Goal: Transaction & Acquisition: Purchase product/service

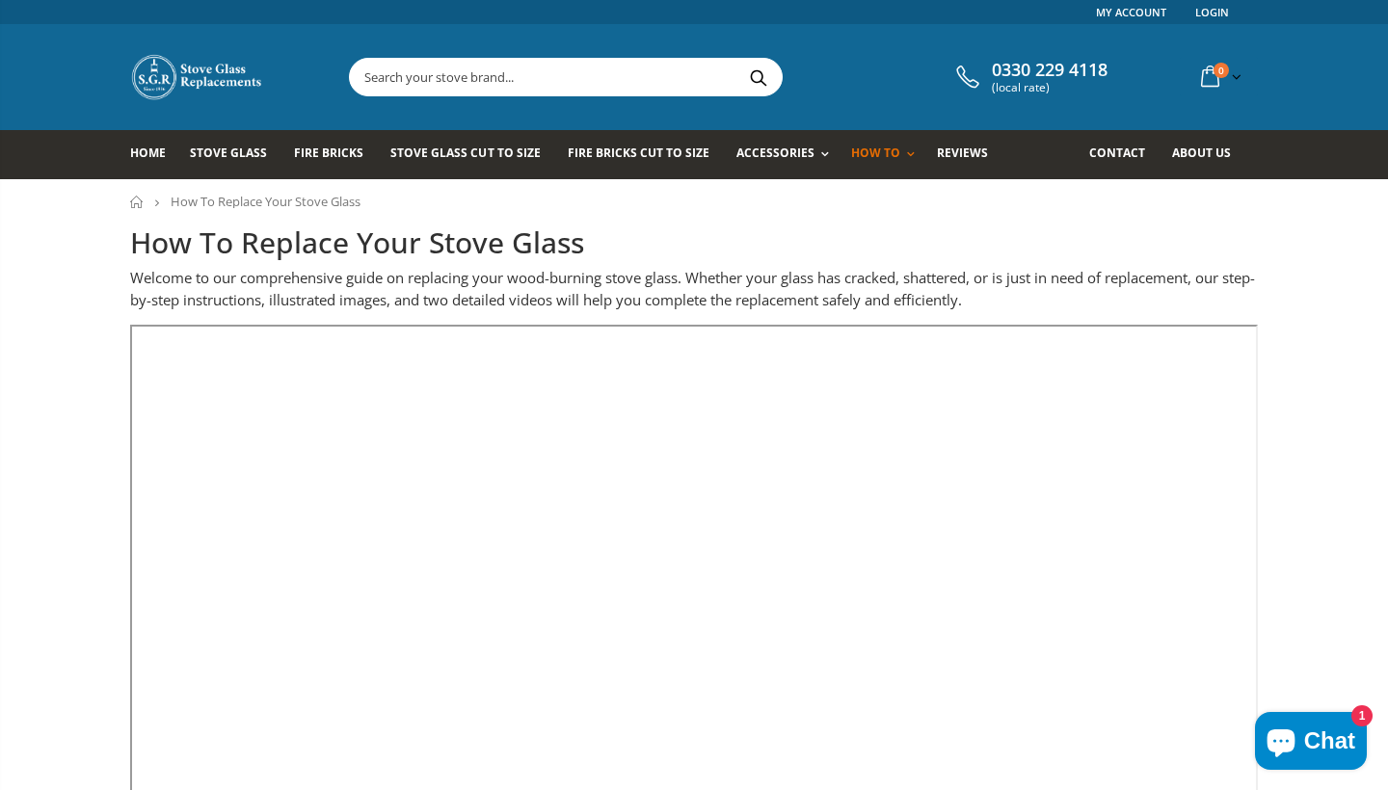
click at [423, 85] on input "text" at bounding box center [674, 77] width 648 height 37
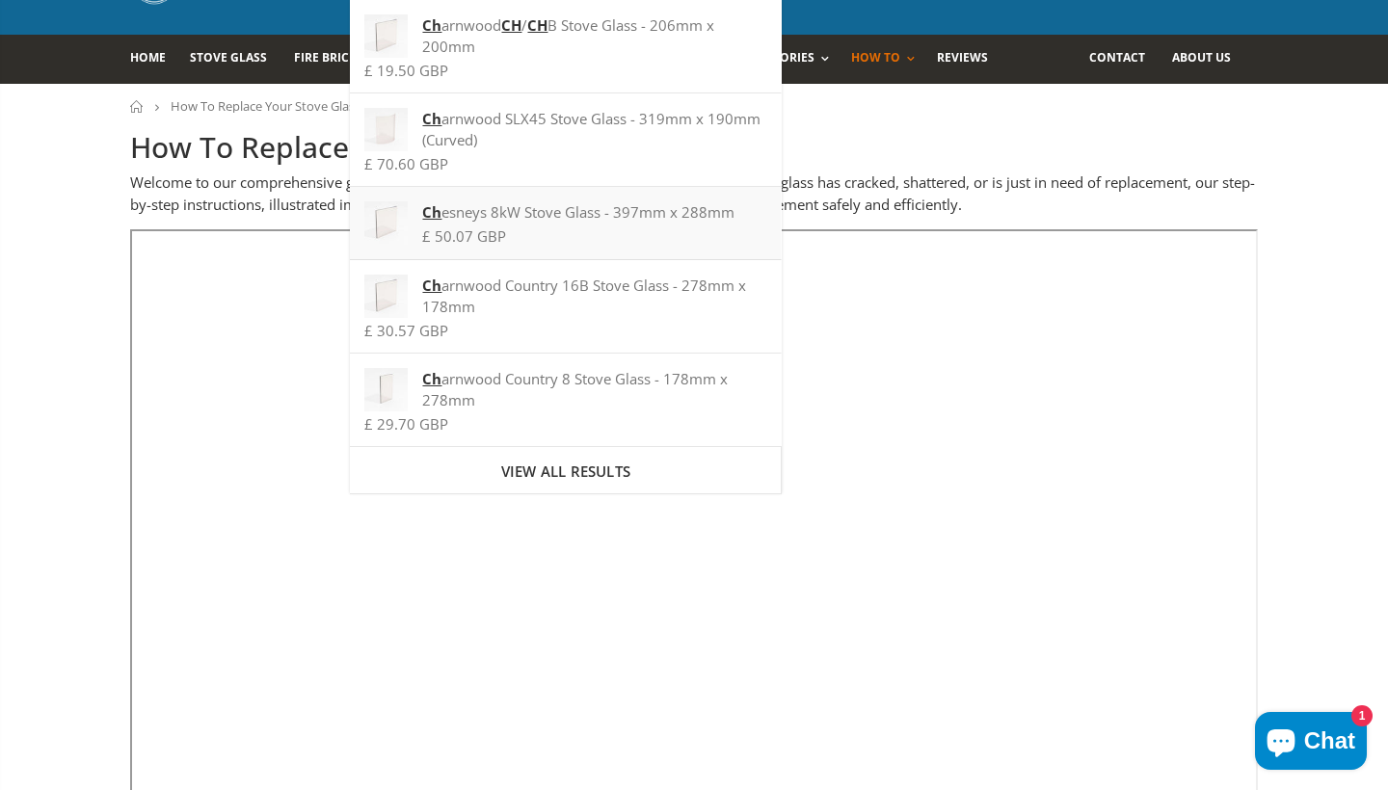
scroll to position [102, 0]
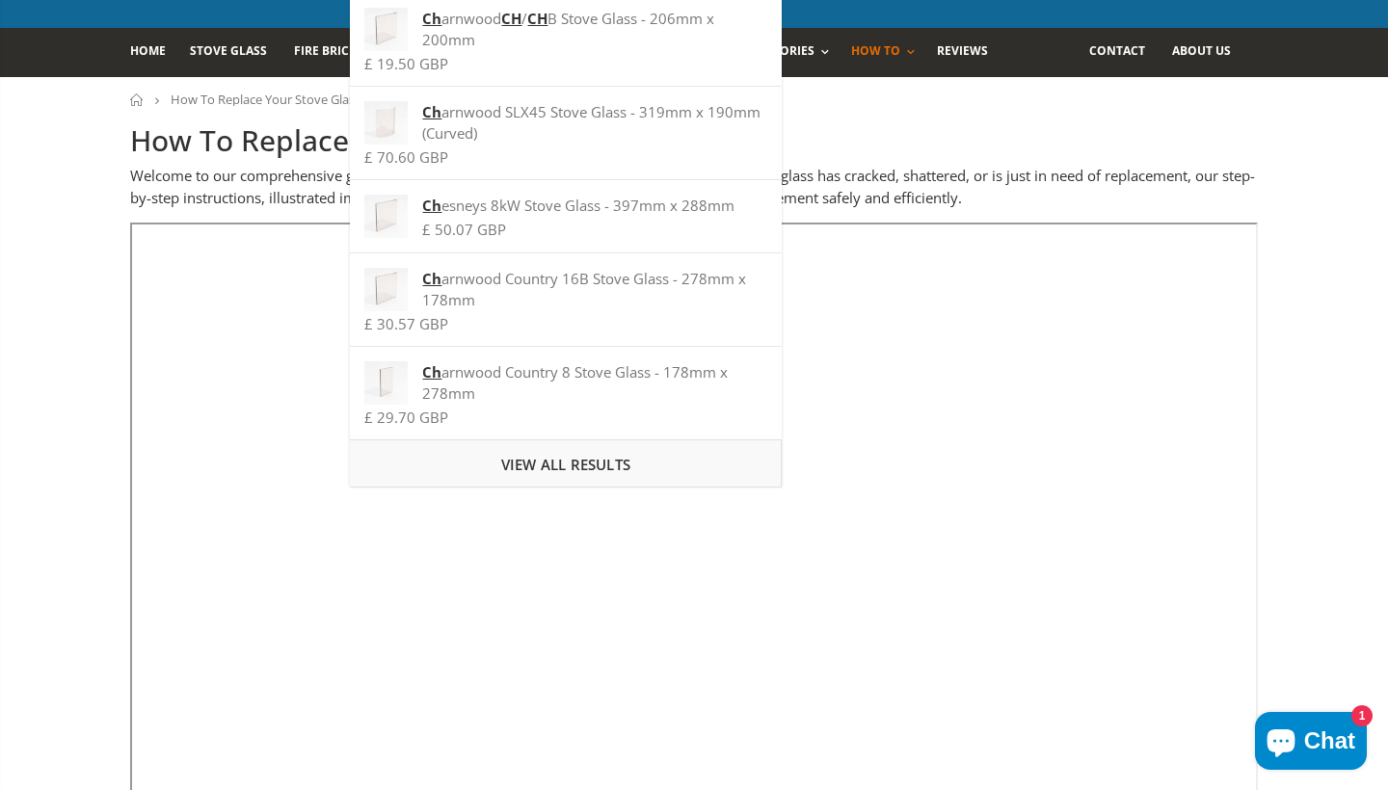
type input "ch"
click at [581, 467] on span "View all results" at bounding box center [565, 464] width 129 height 19
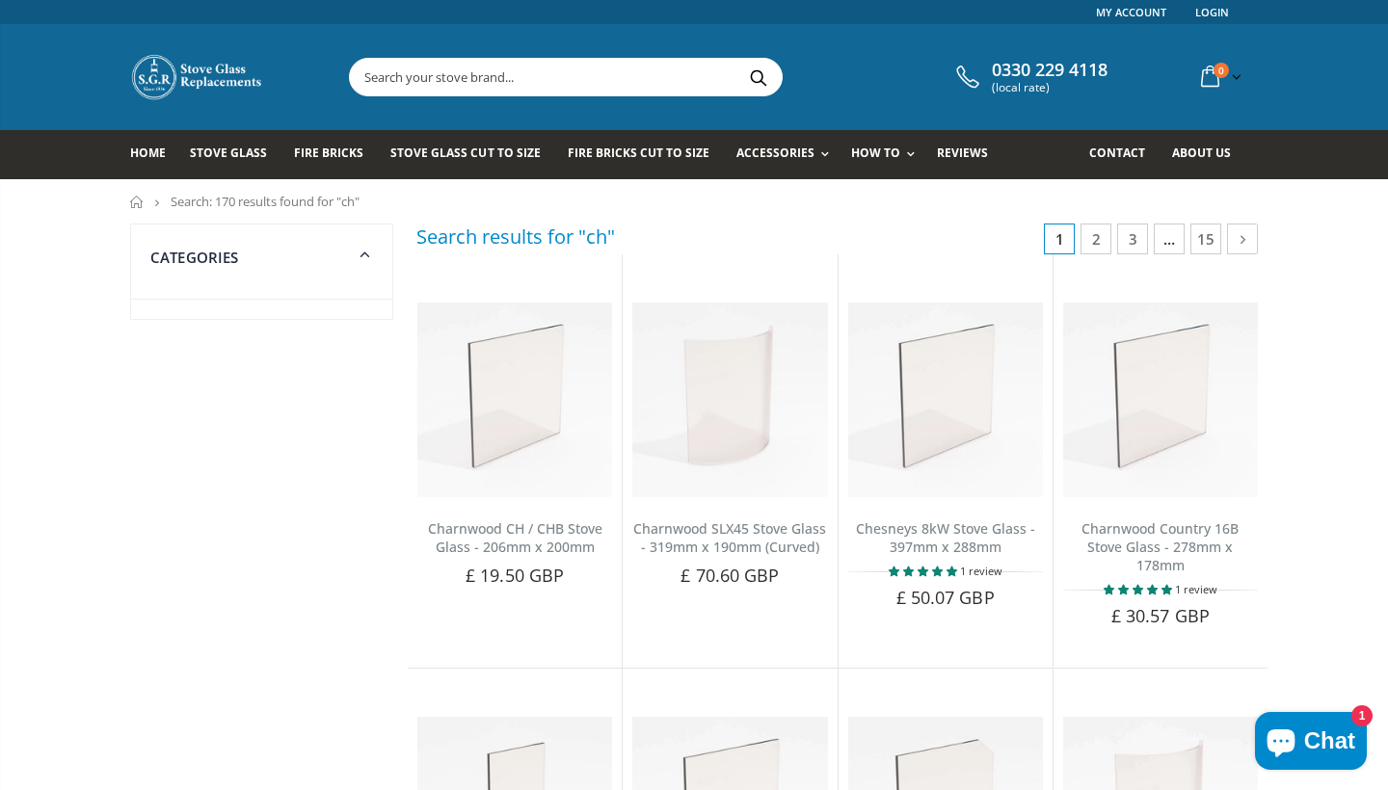
click at [480, 83] on input "text" at bounding box center [674, 77] width 648 height 37
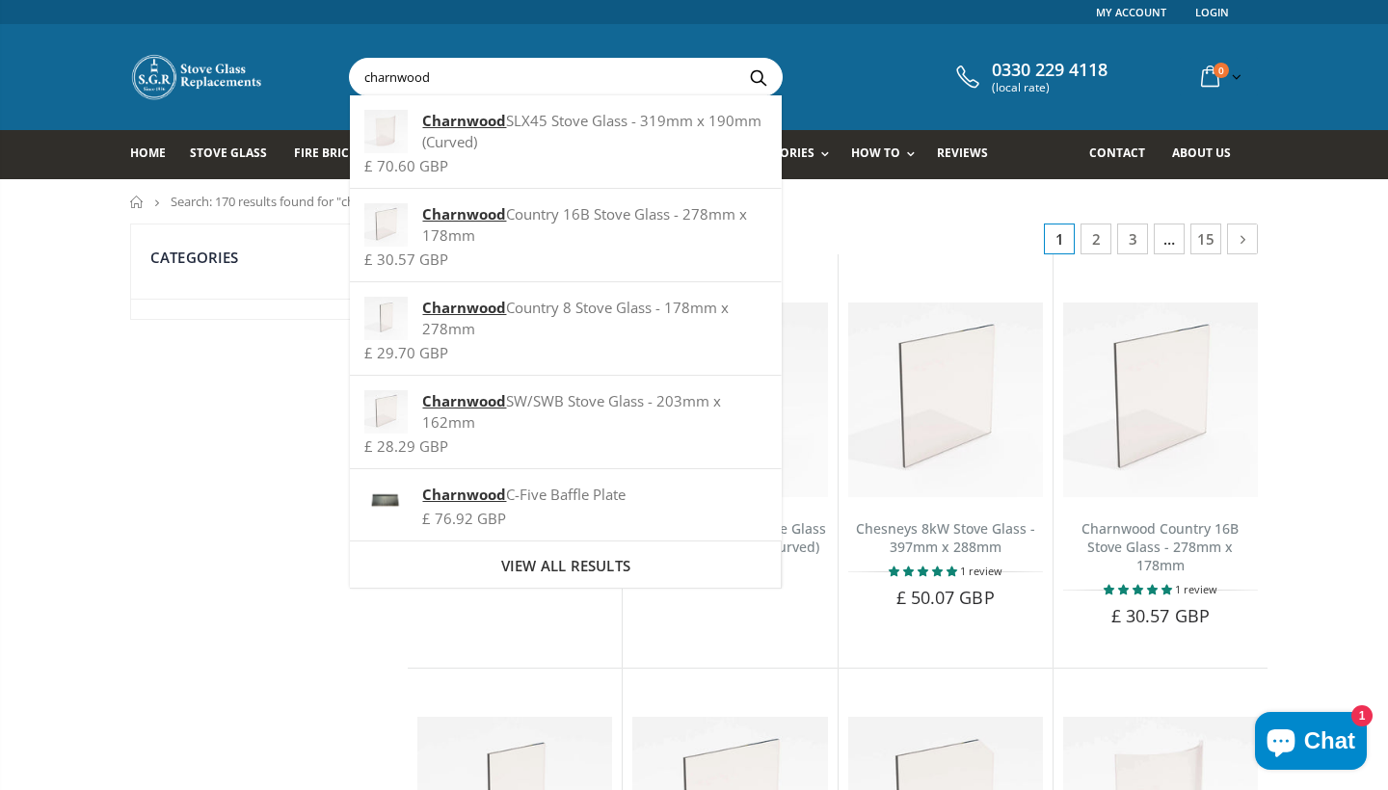
type input "charnwood"
click at [758, 77] on button "Search" at bounding box center [757, 77] width 43 height 37
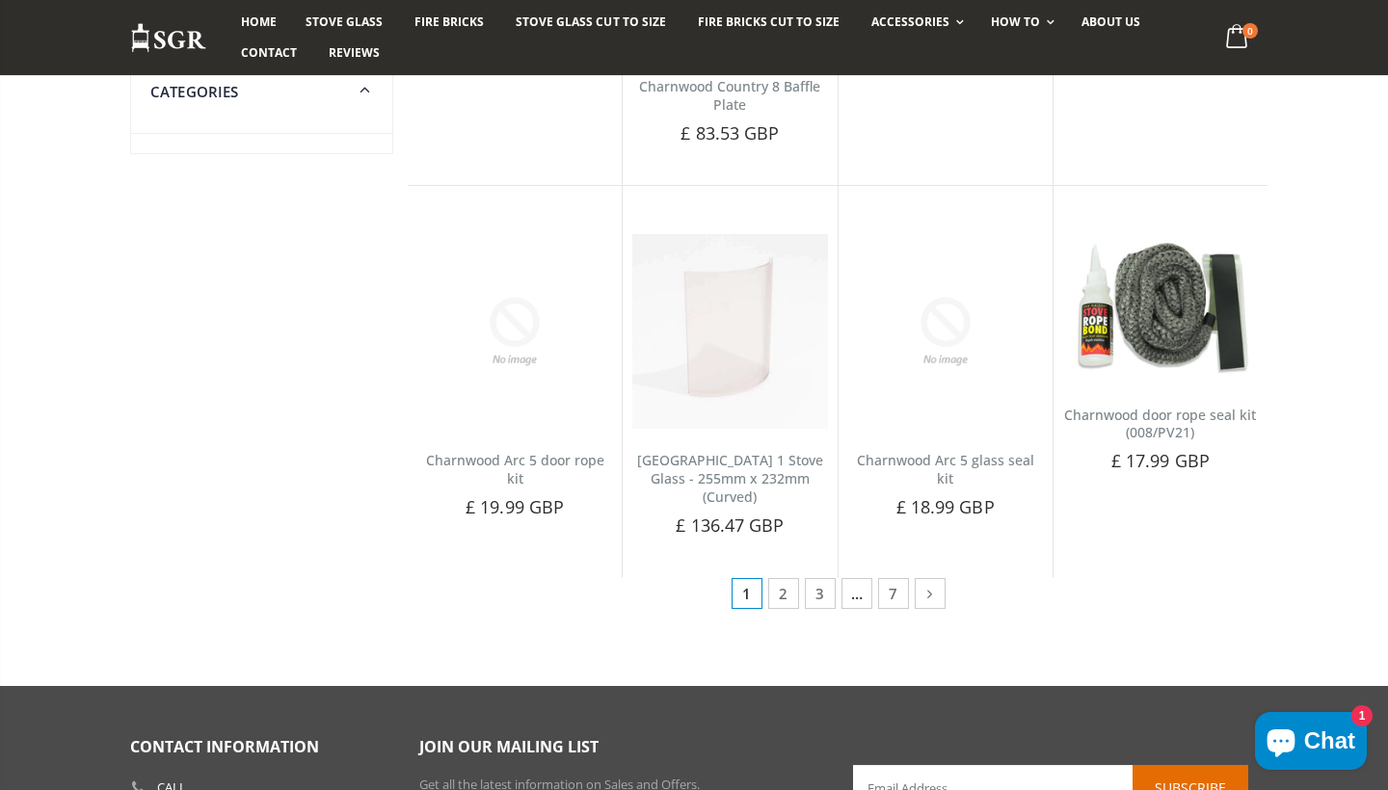
scroll to position [925, 0]
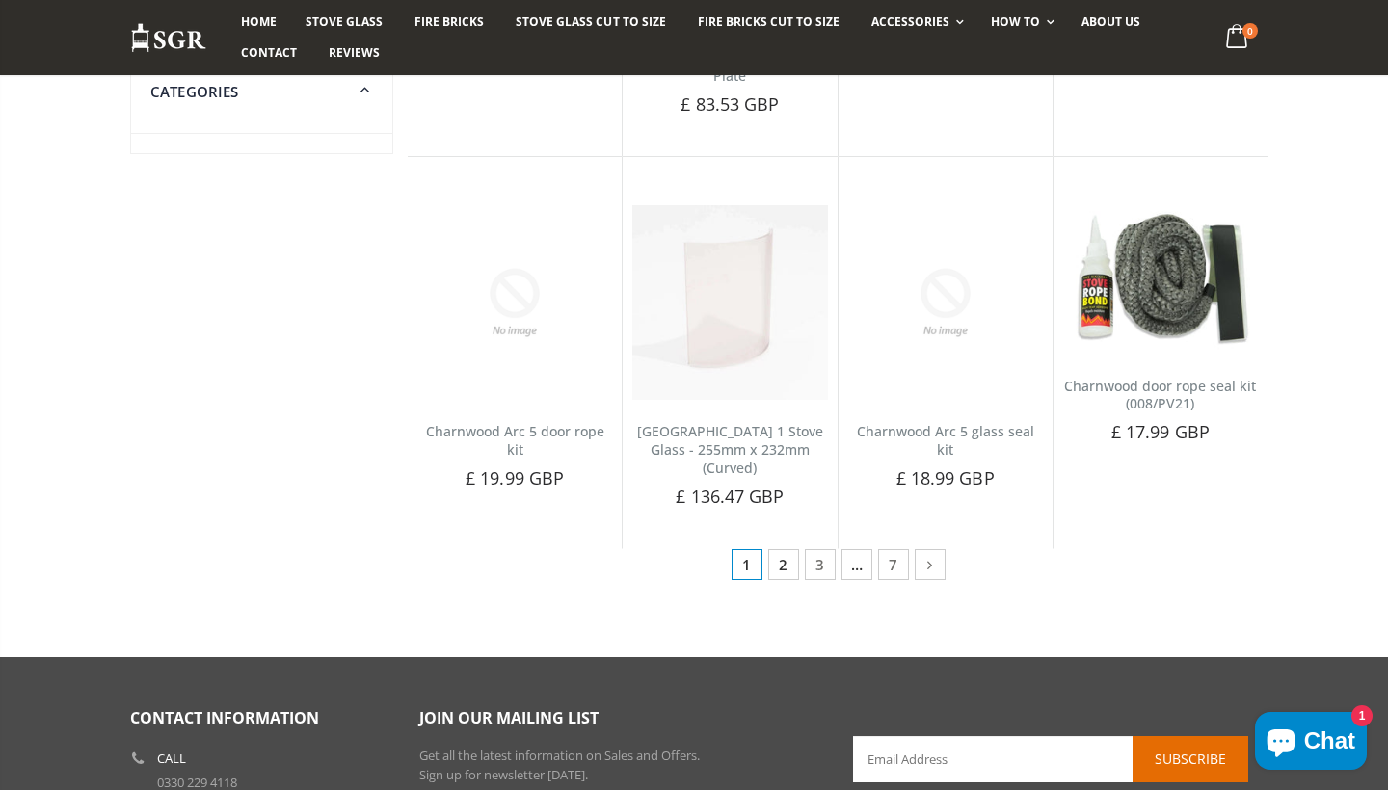
click at [793, 563] on link "2" at bounding box center [783, 564] width 31 height 31
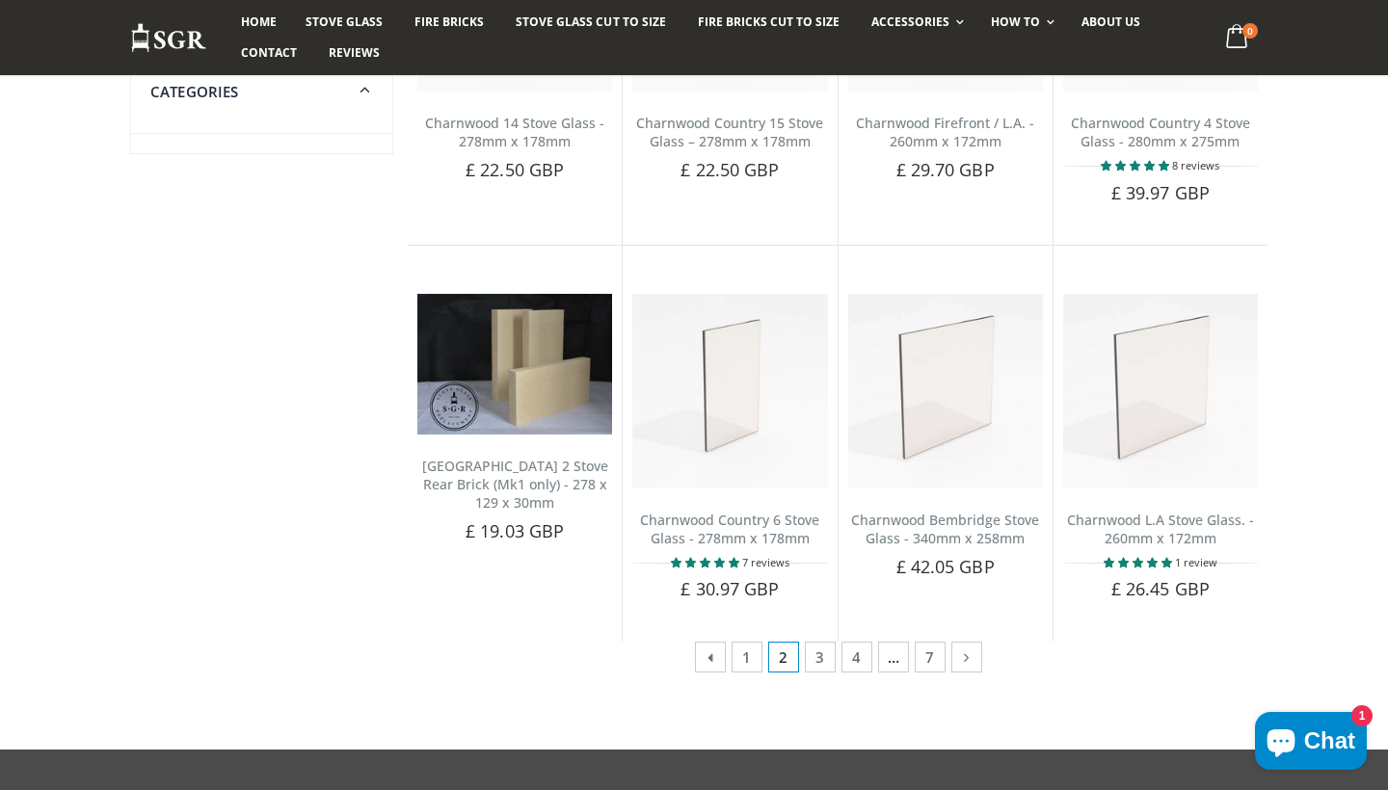
scroll to position [875, 0]
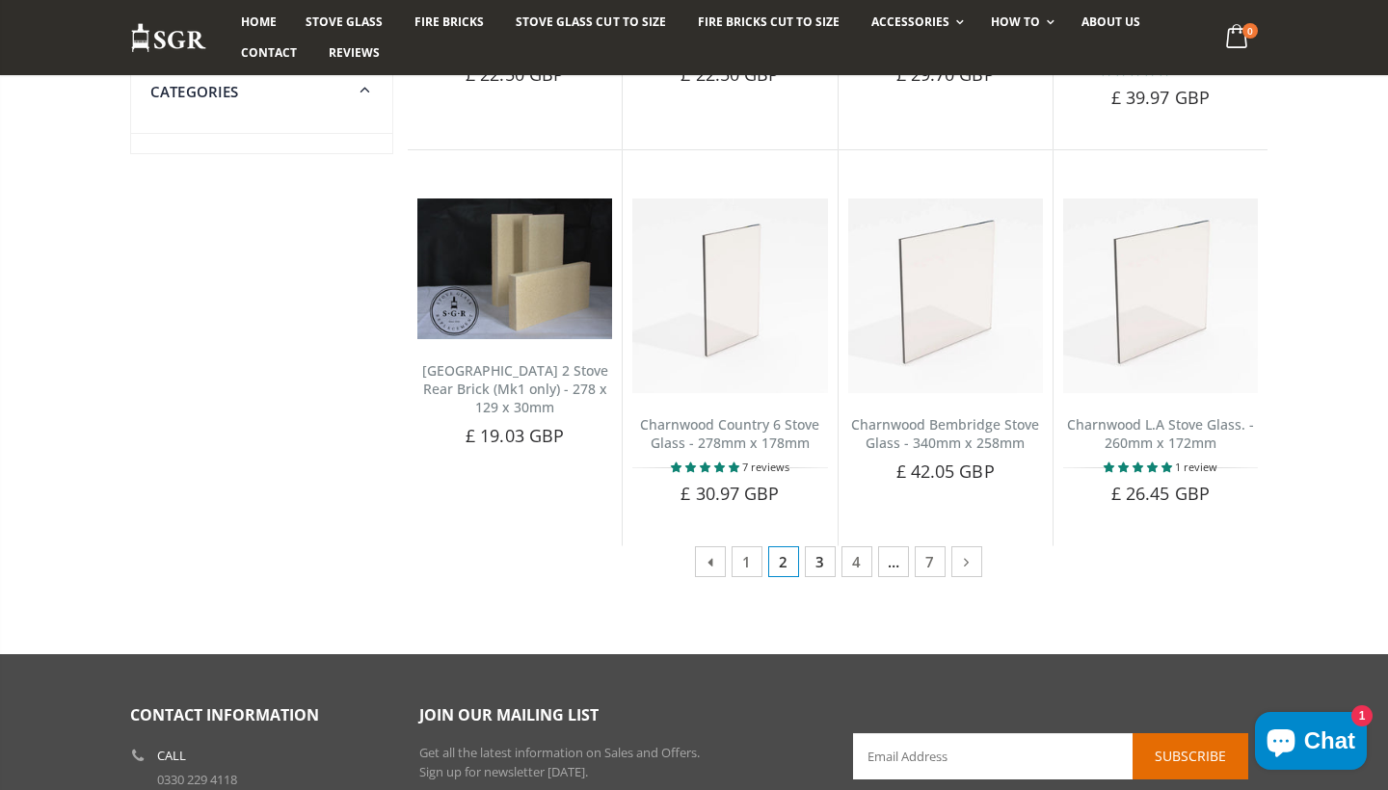
click at [826, 558] on link "3" at bounding box center [820, 562] width 31 height 31
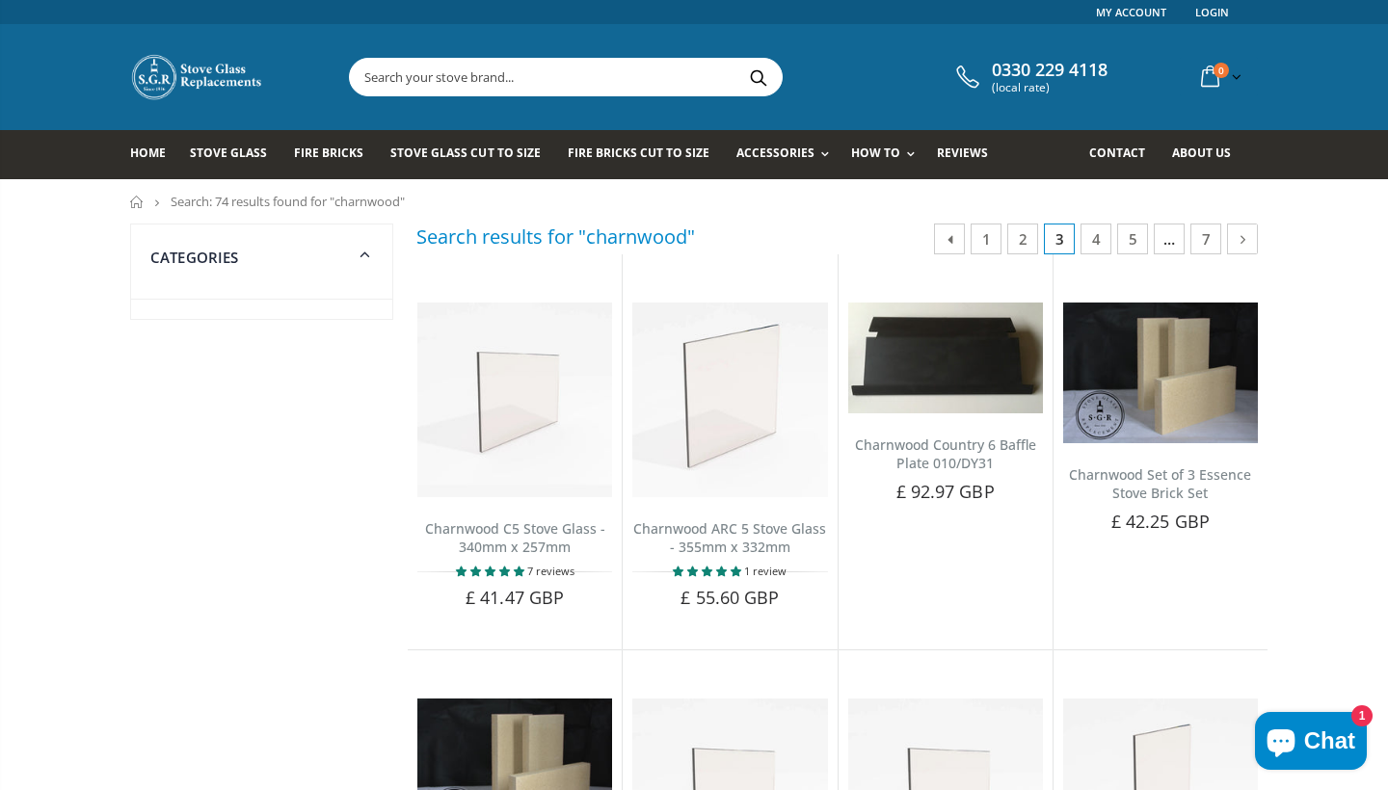
click at [421, 87] on input "text" at bounding box center [674, 77] width 648 height 37
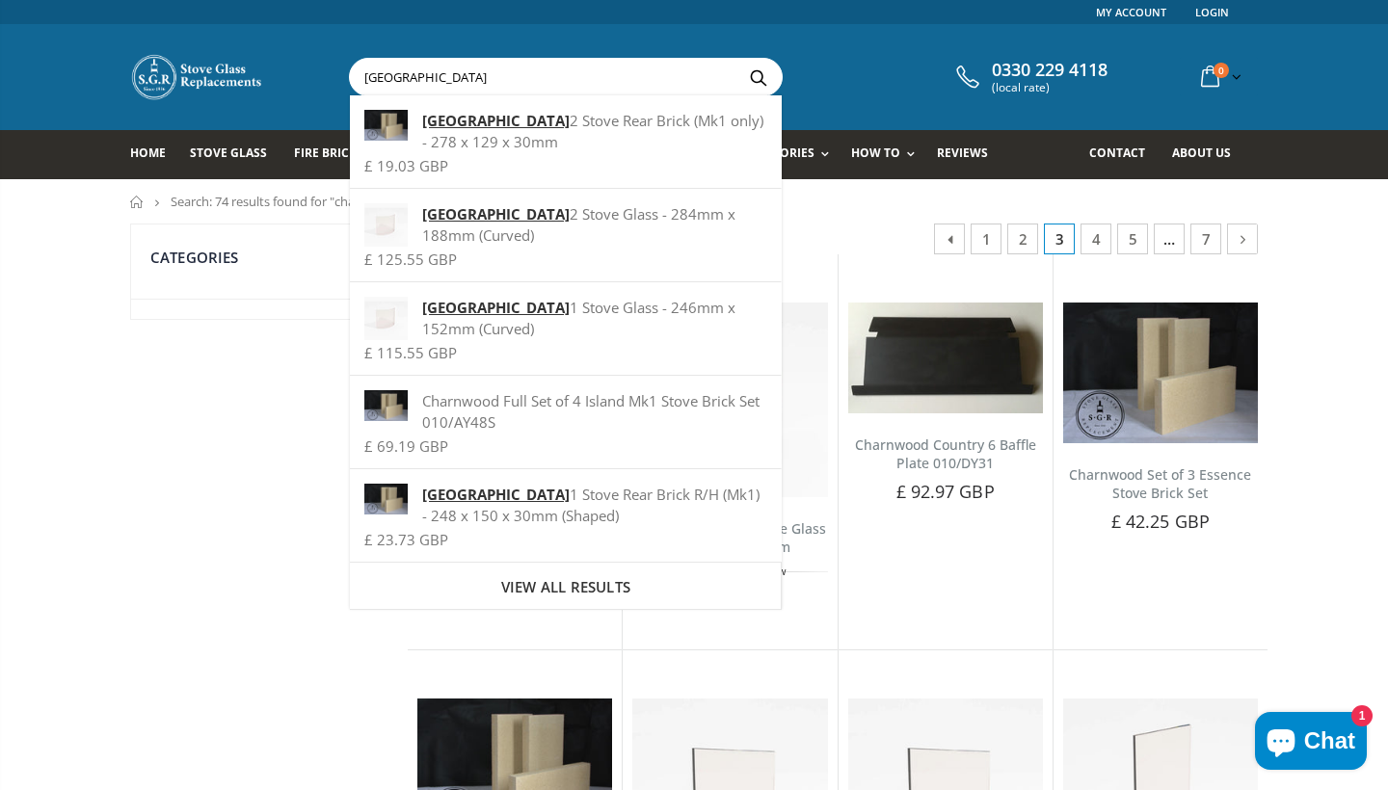
type input "Charnwood island"
click at [758, 77] on button "Search" at bounding box center [757, 77] width 43 height 37
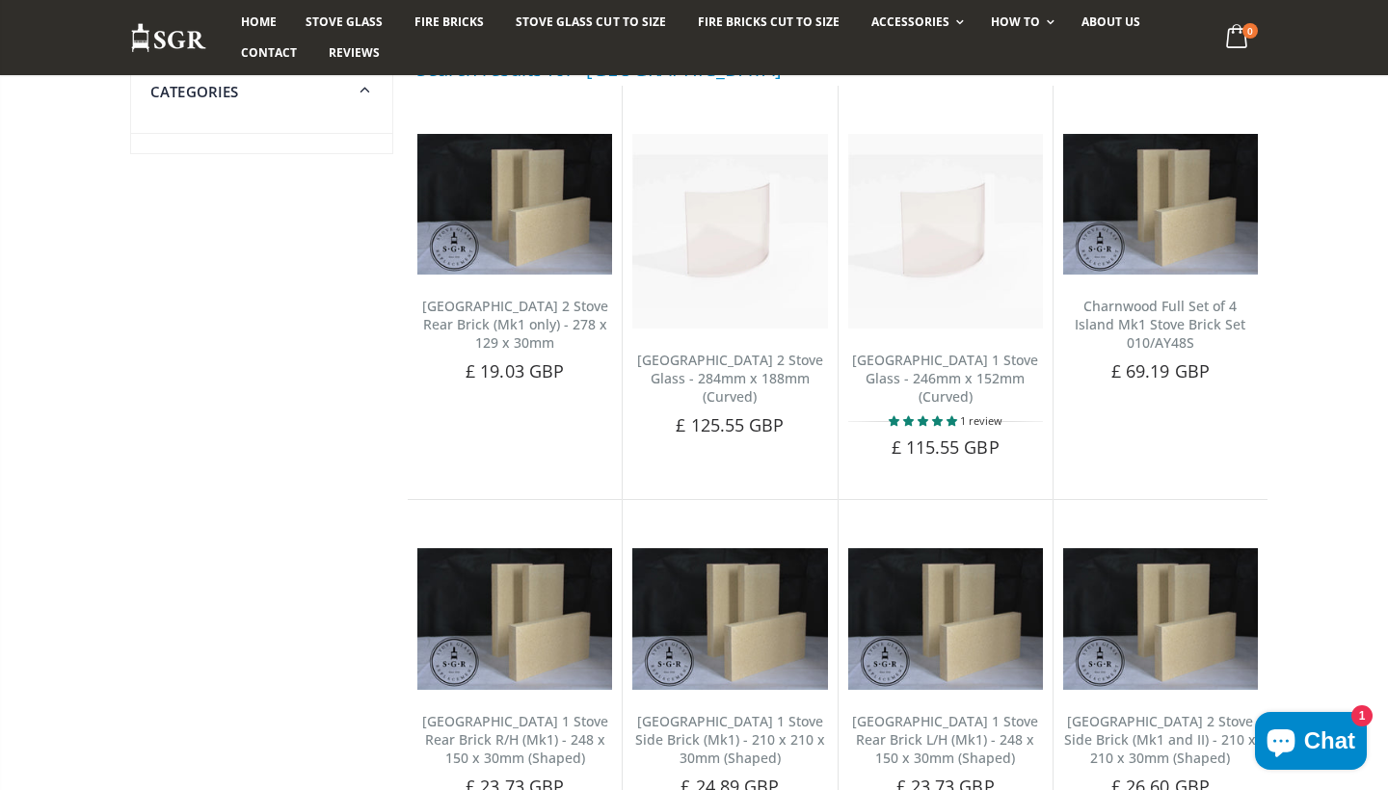
scroll to position [166, 0]
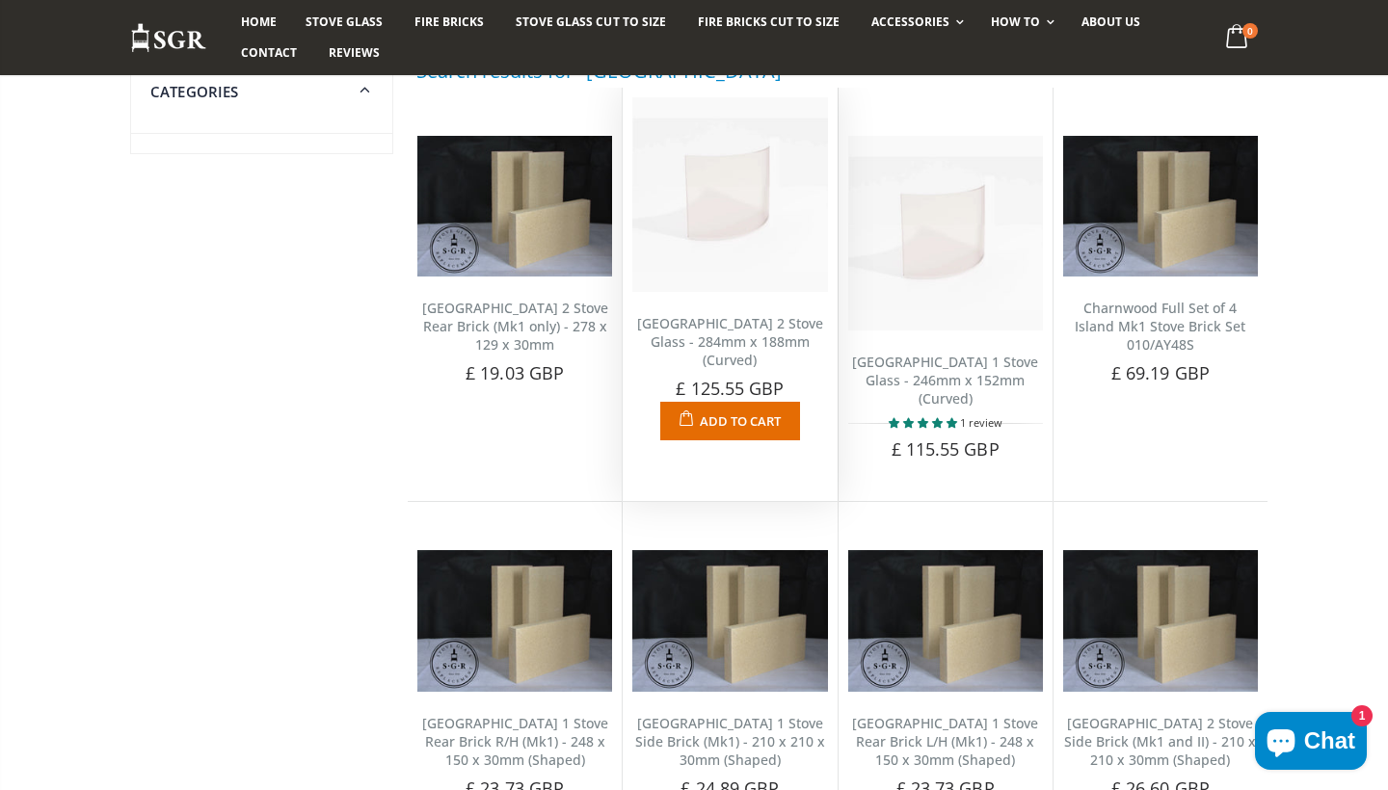
click at [711, 238] on img at bounding box center [729, 194] width 195 height 195
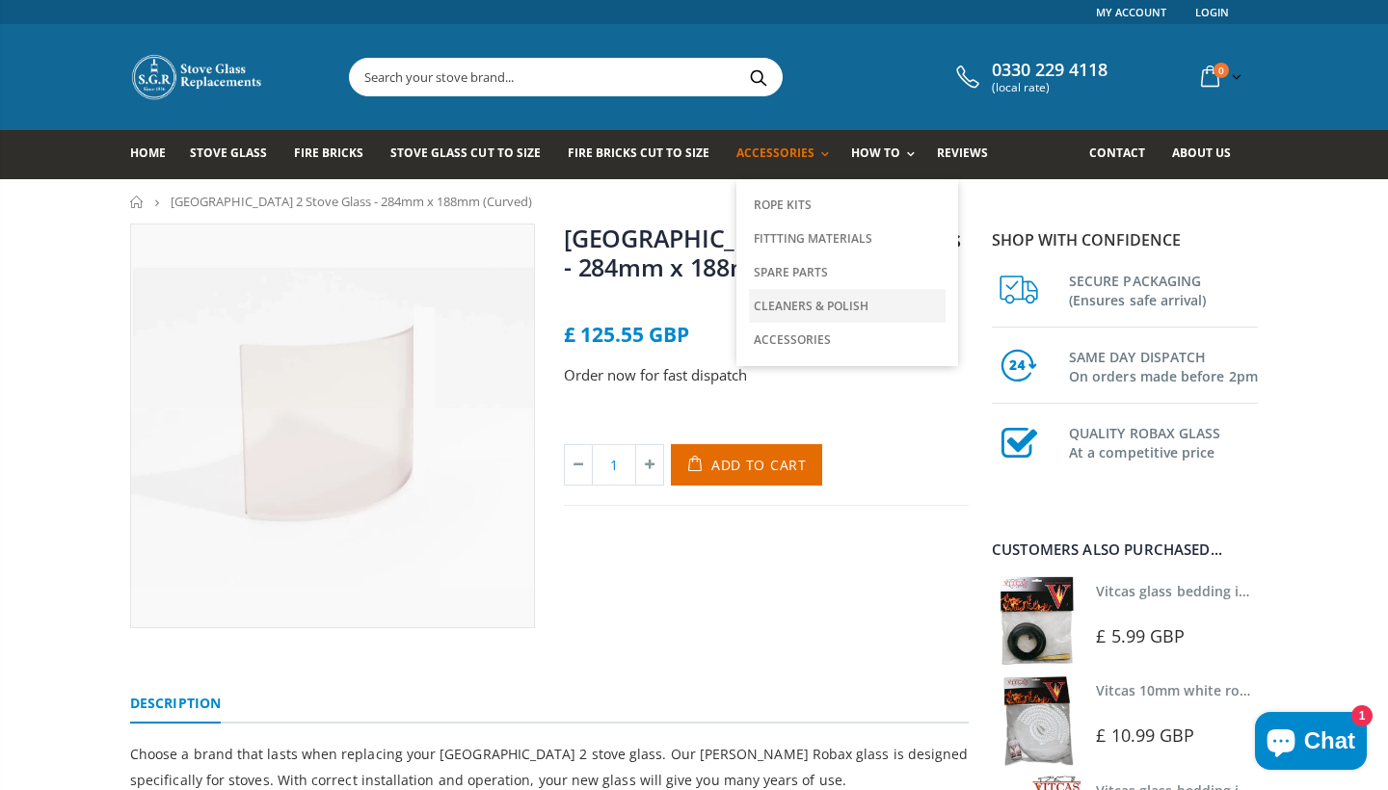
click at [803, 307] on link "Cleaners & Polish" at bounding box center [847, 306] width 197 height 34
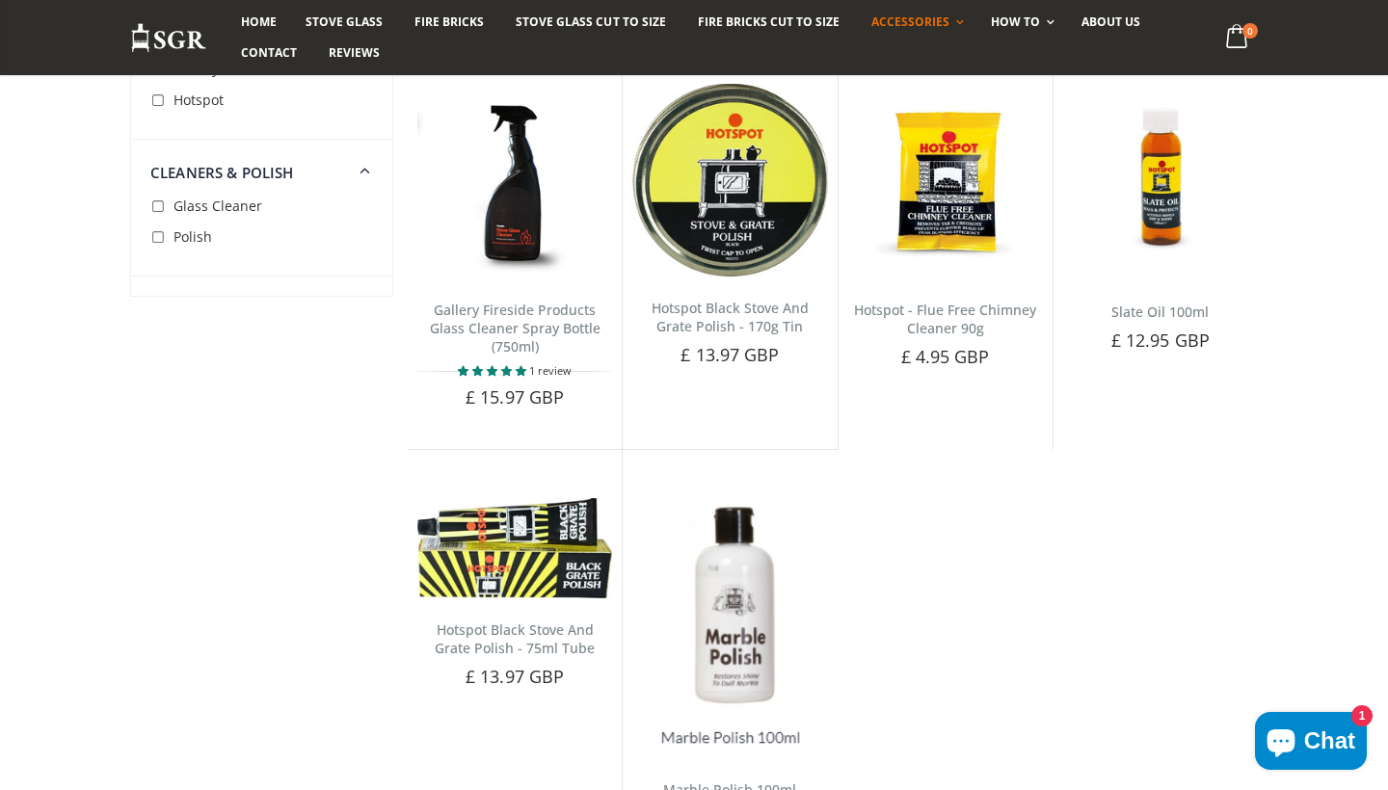
scroll to position [228, 0]
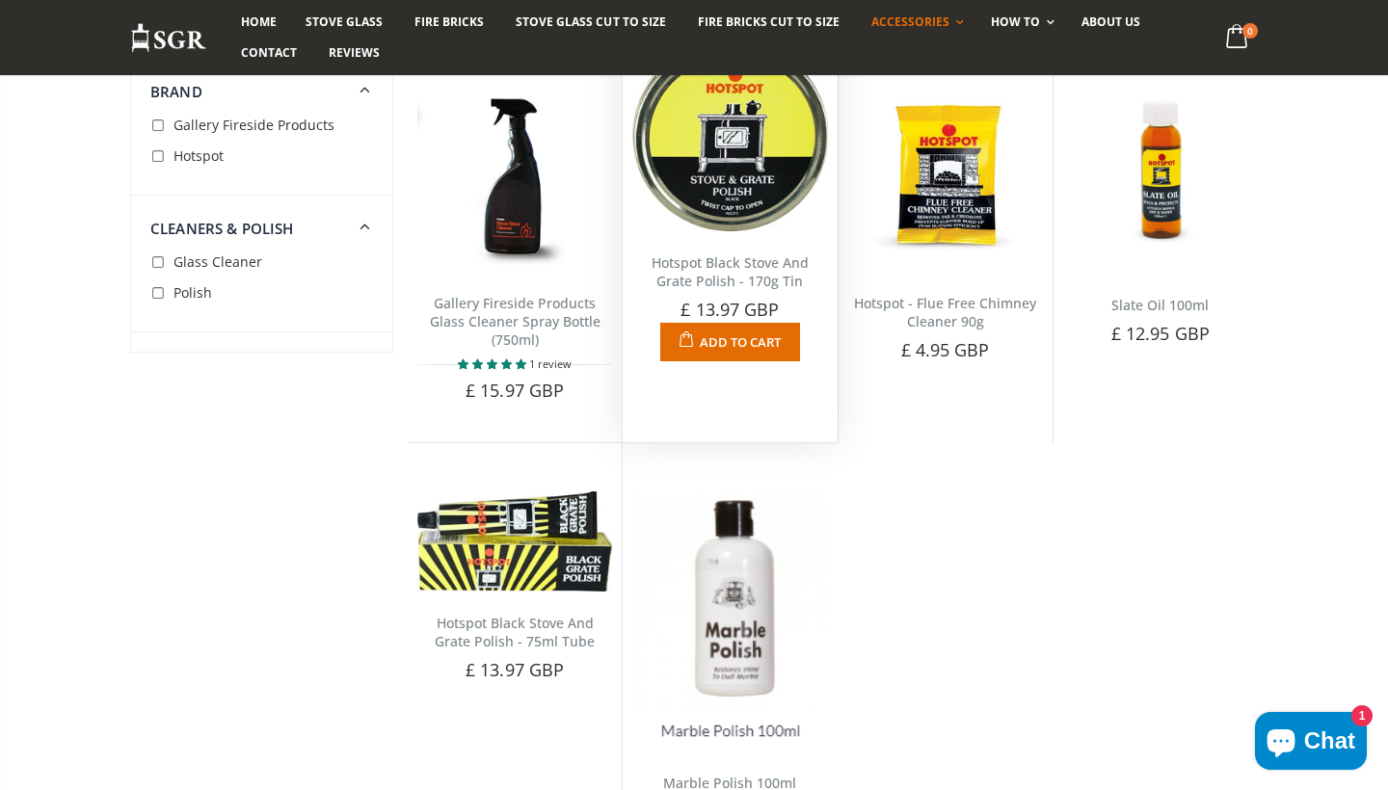
click at [745, 172] on img at bounding box center [729, 135] width 195 height 193
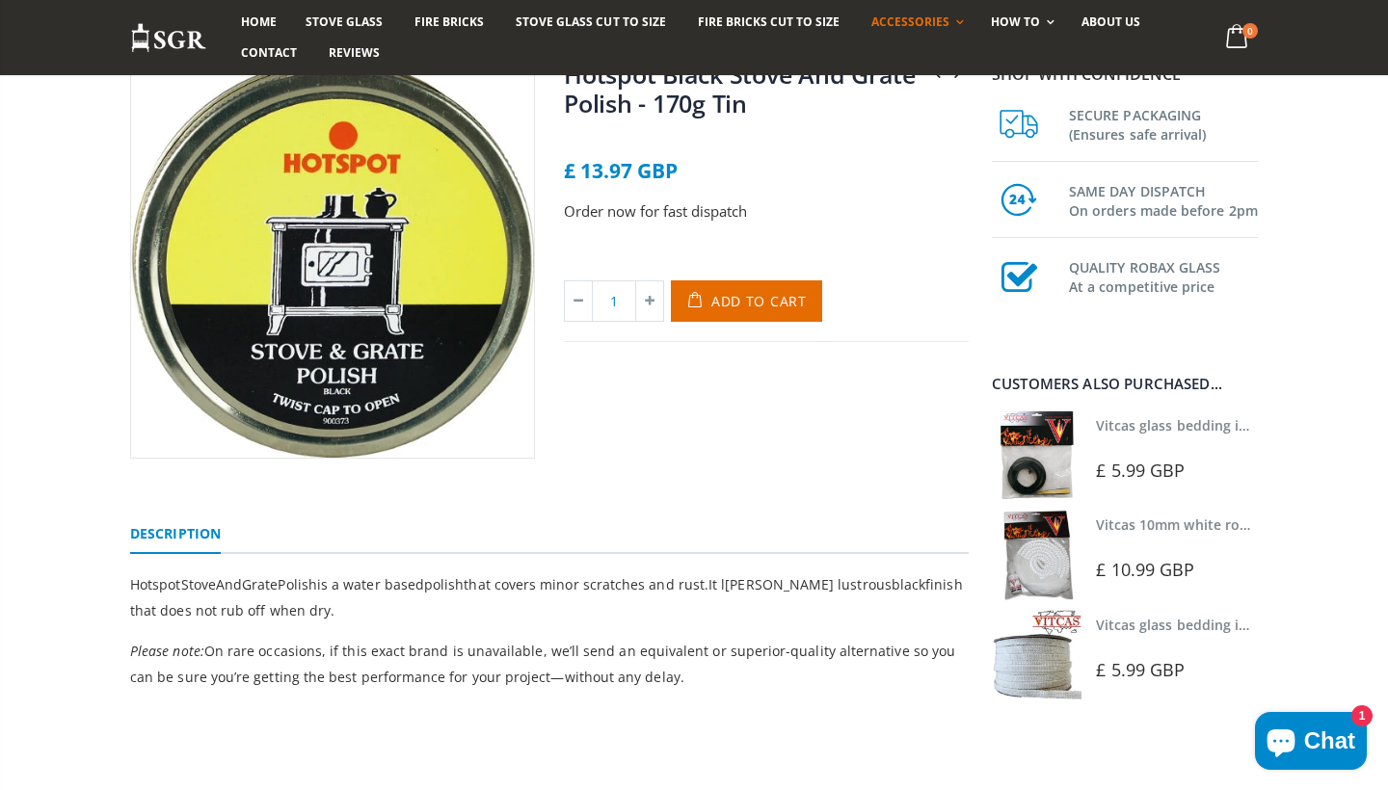
scroll to position [183, 0]
